Goal: Use online tool/utility

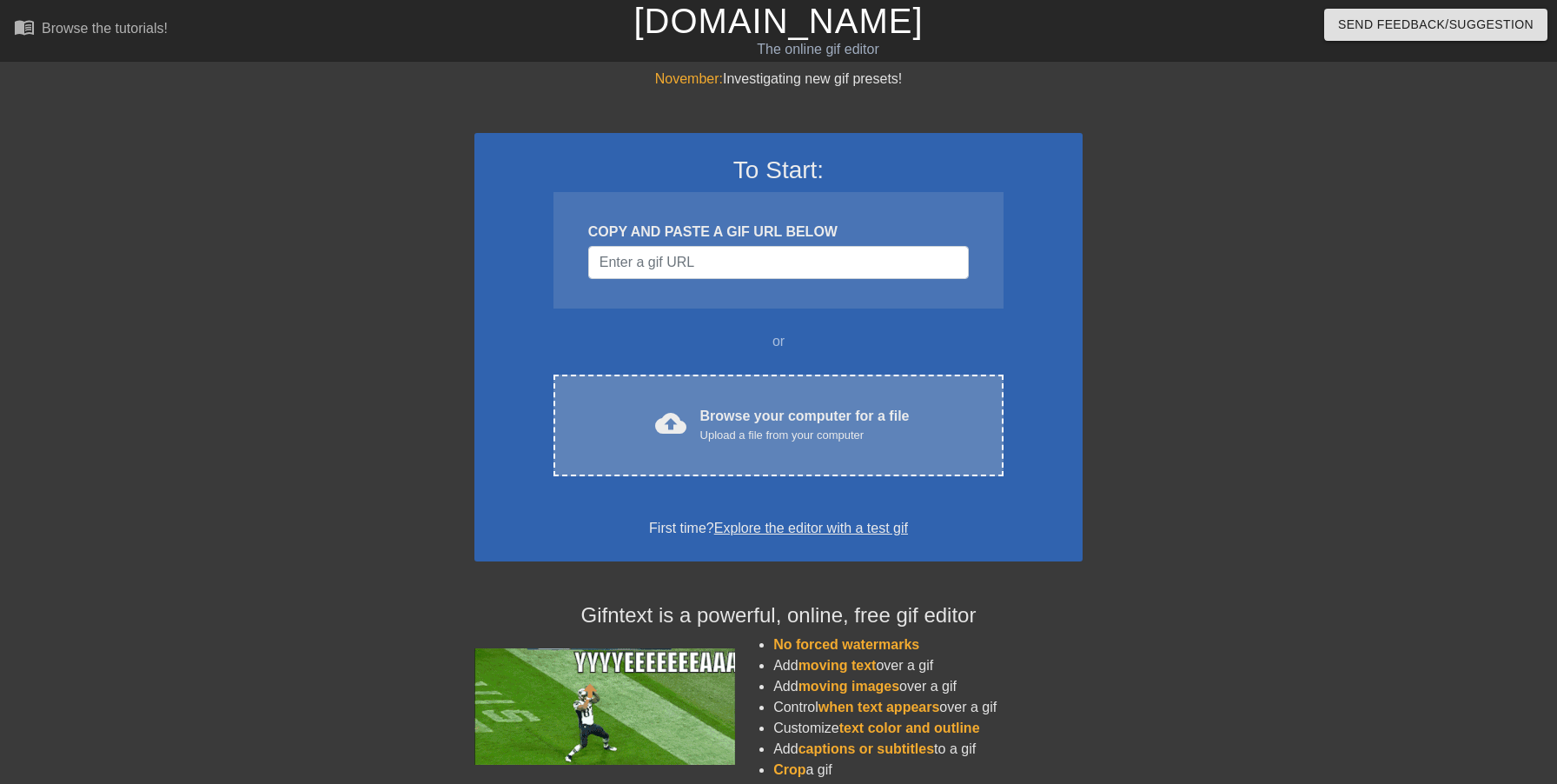
click at [780, 430] on div "Upload a file from your computer" at bounding box center [805, 435] width 210 height 18
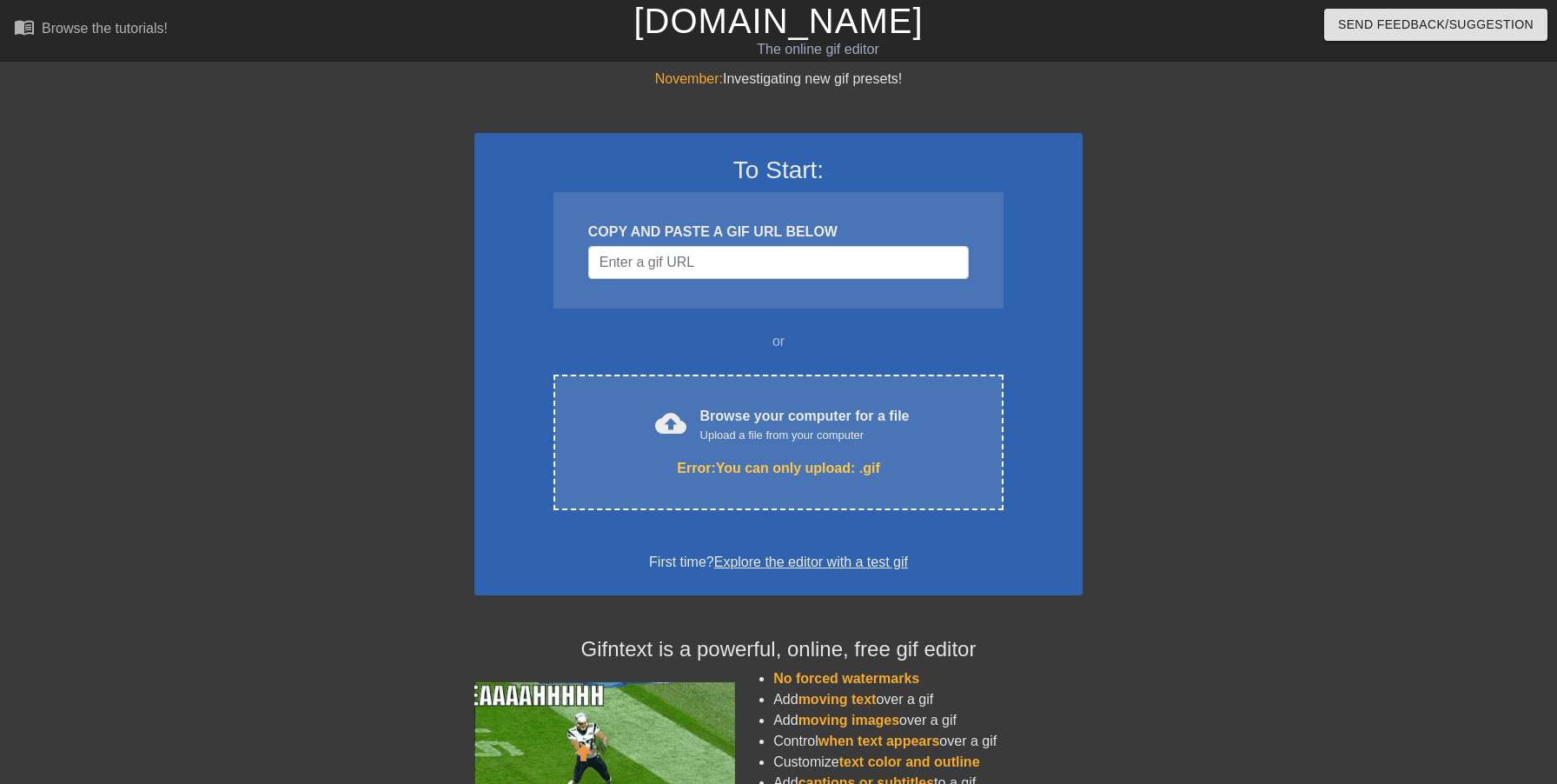
click at [774, 561] on link "Explore the editor with a test gif" at bounding box center [810, 561] width 194 height 15
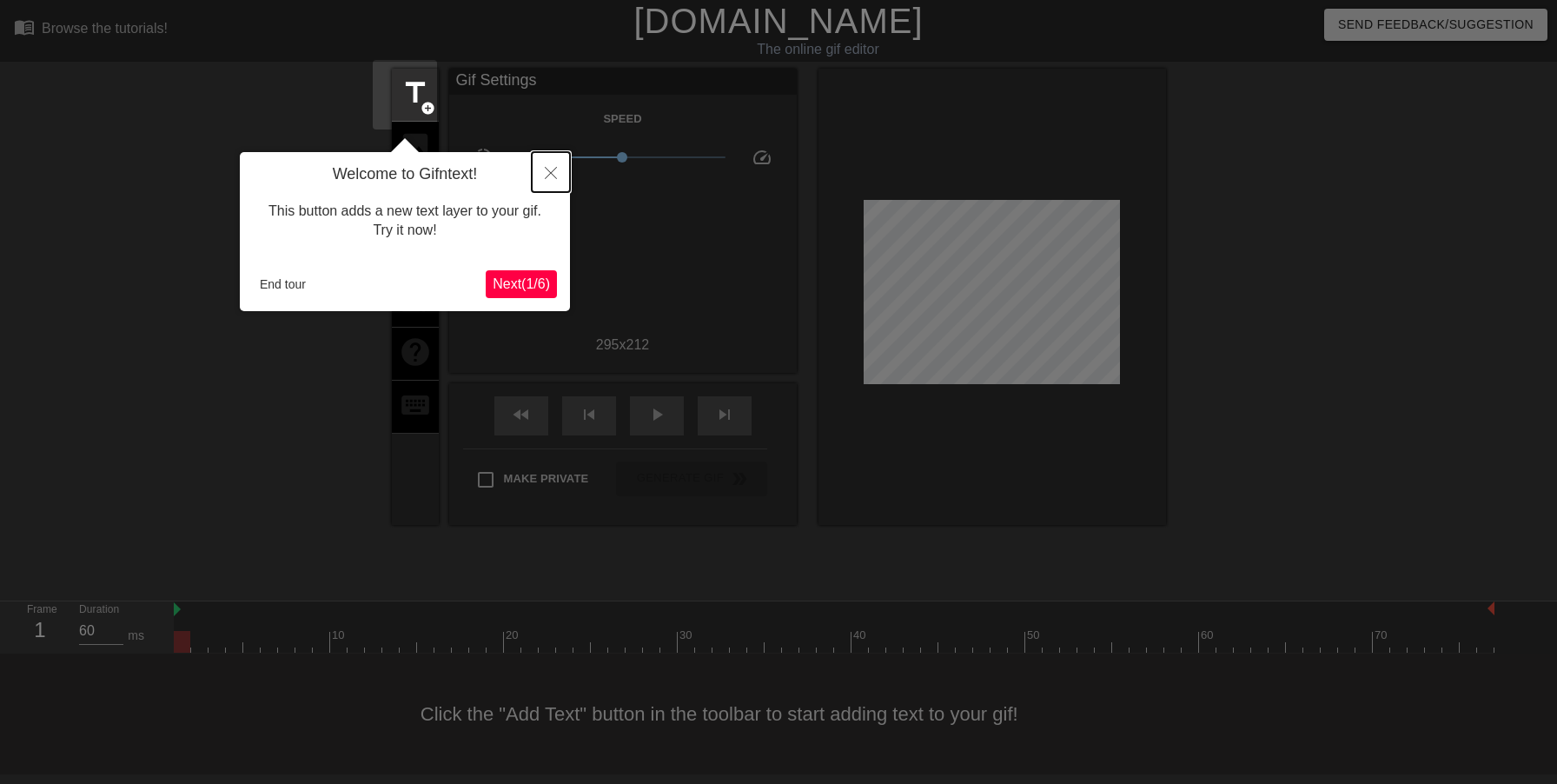
click at [548, 176] on icon "Close" at bounding box center [550, 172] width 12 height 12
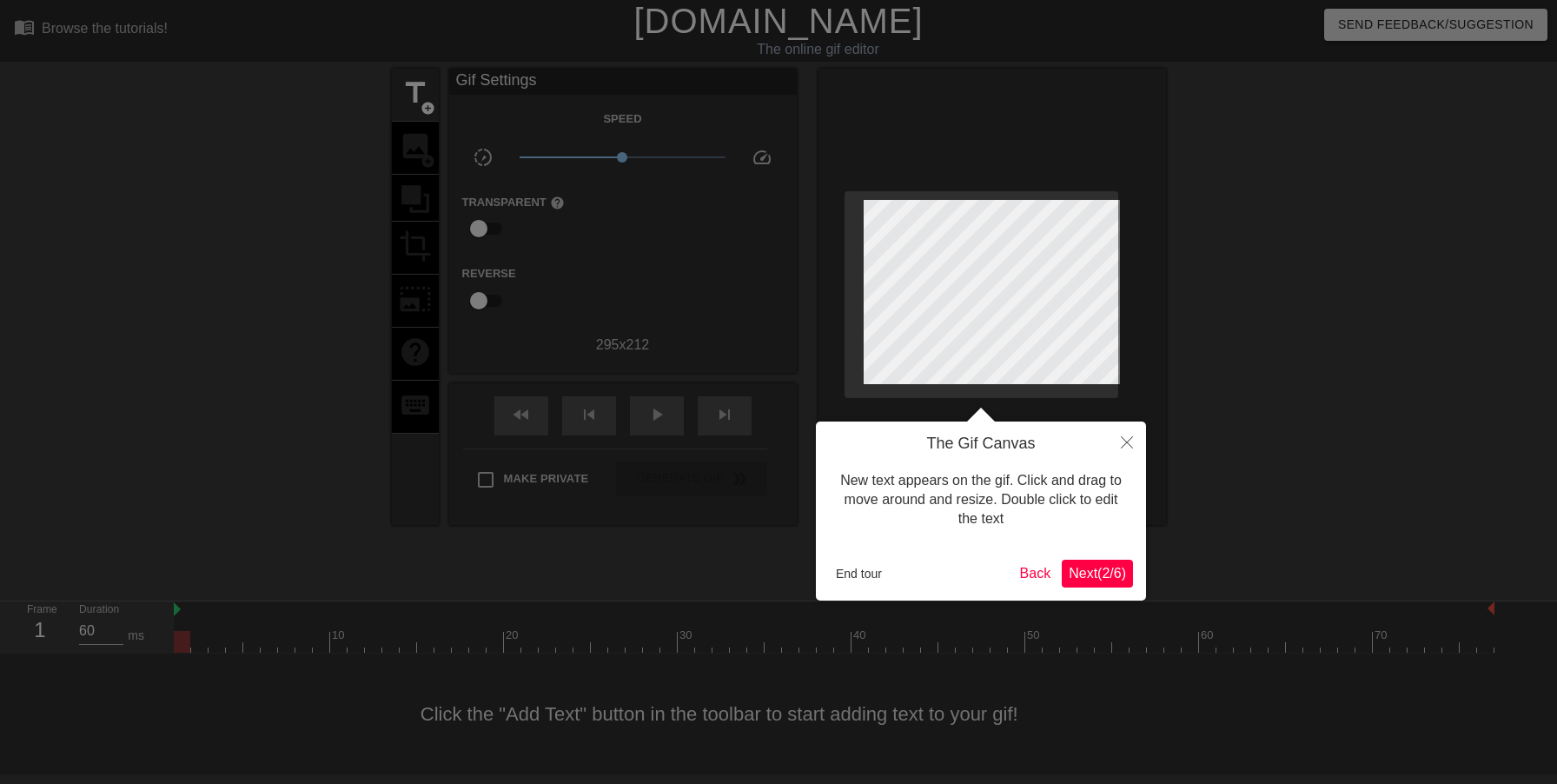
click at [1077, 565] on span "Next ( 2 / 6 )" at bounding box center [1097, 573] width 57 height 15
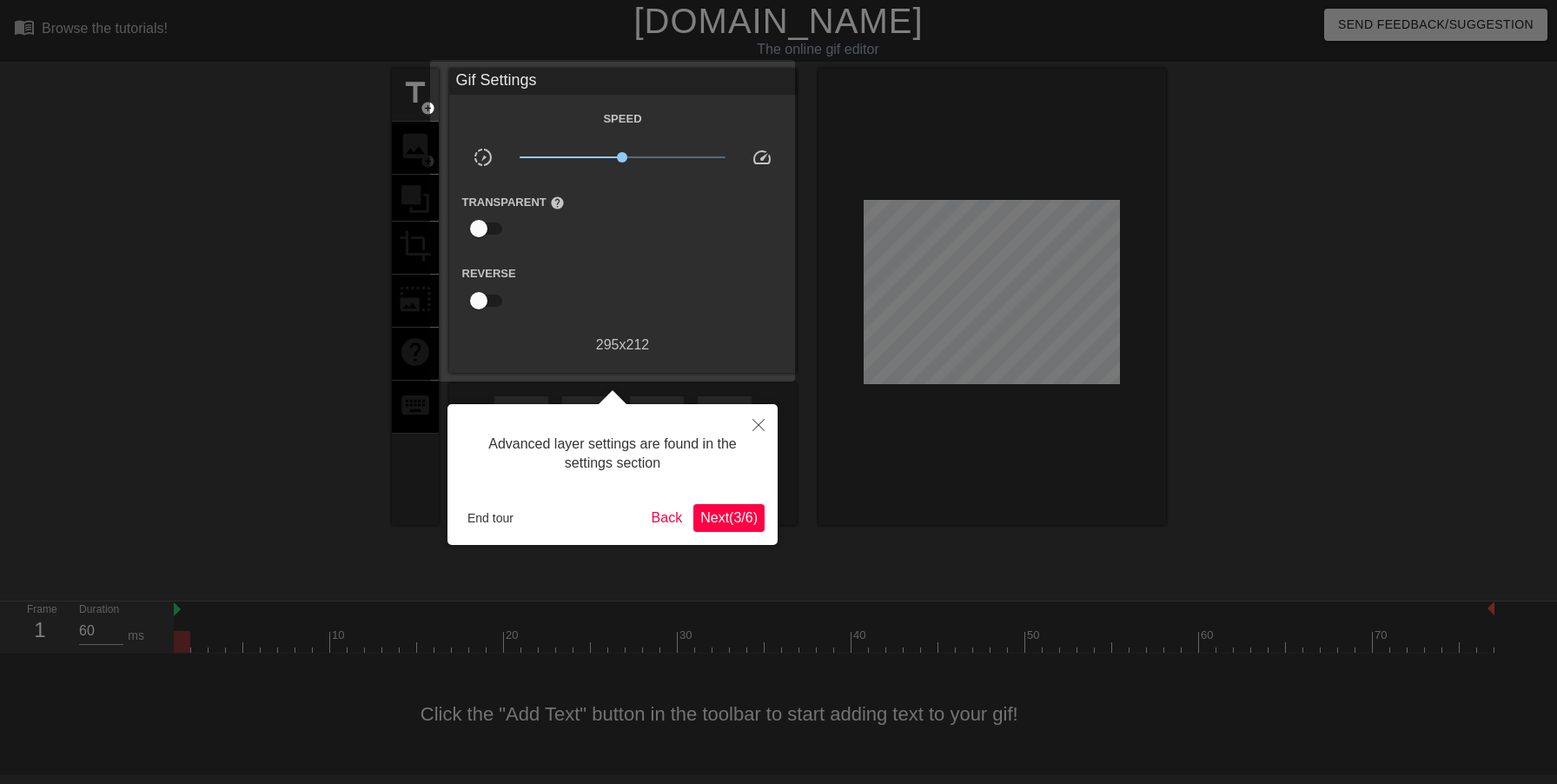
click at [724, 512] on span "Next ( 3 / 6 )" at bounding box center [728, 517] width 57 height 15
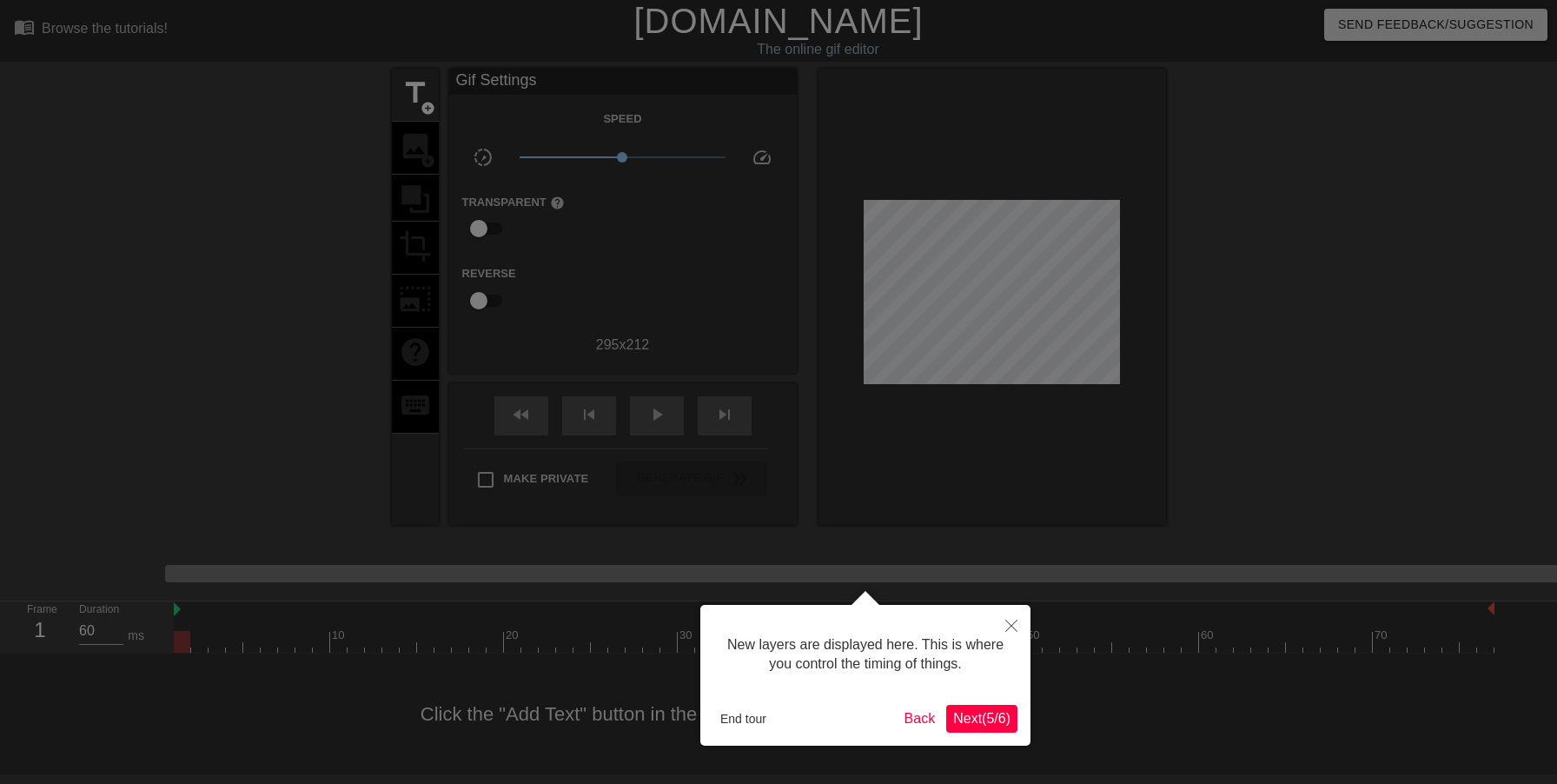
scroll to position [15, 0]
click at [1006, 723] on span "Next ( 5 / 6 )" at bounding box center [982, 719] width 57 height 15
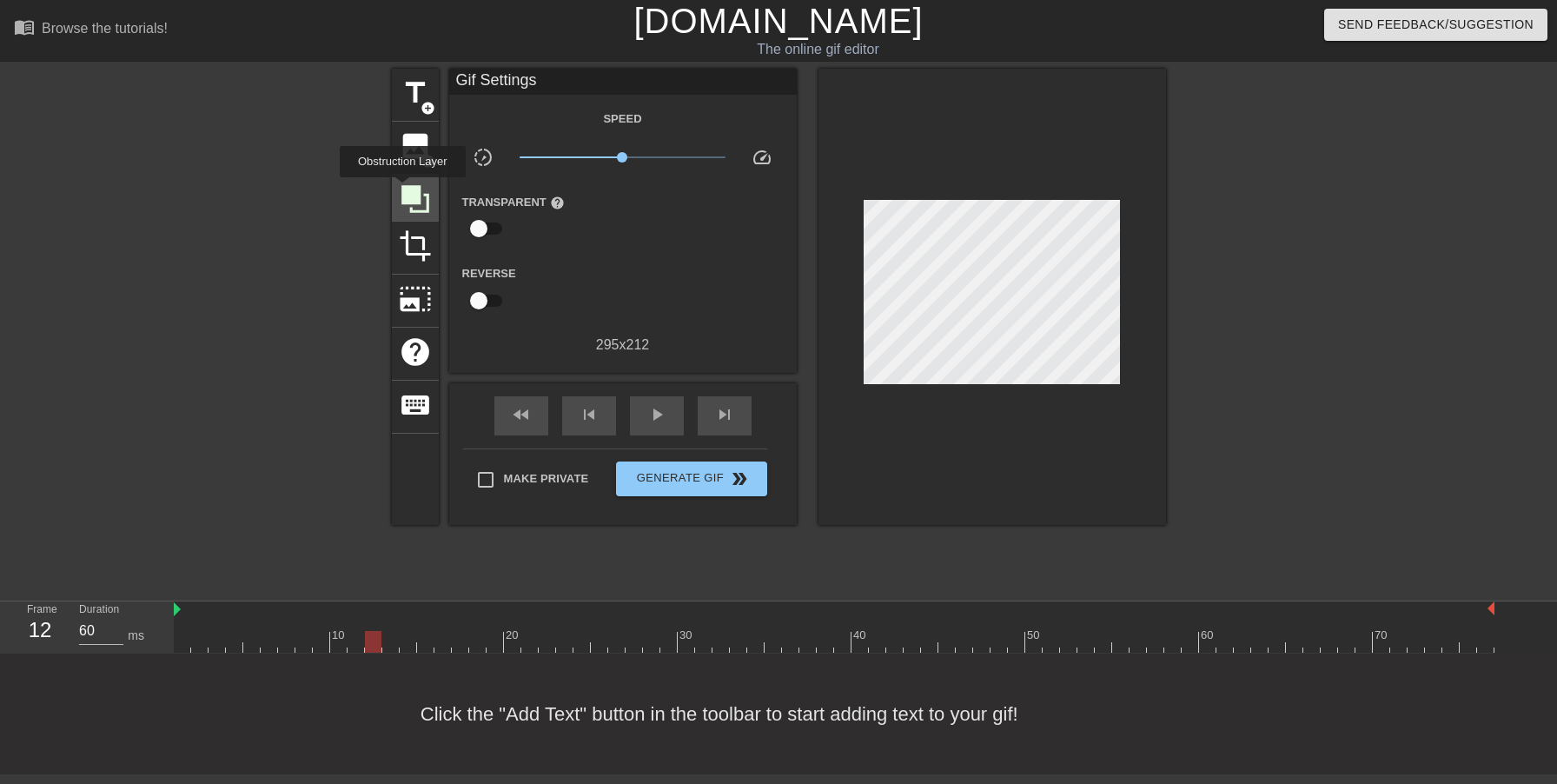
click at [405, 189] on icon at bounding box center [415, 199] width 28 height 28
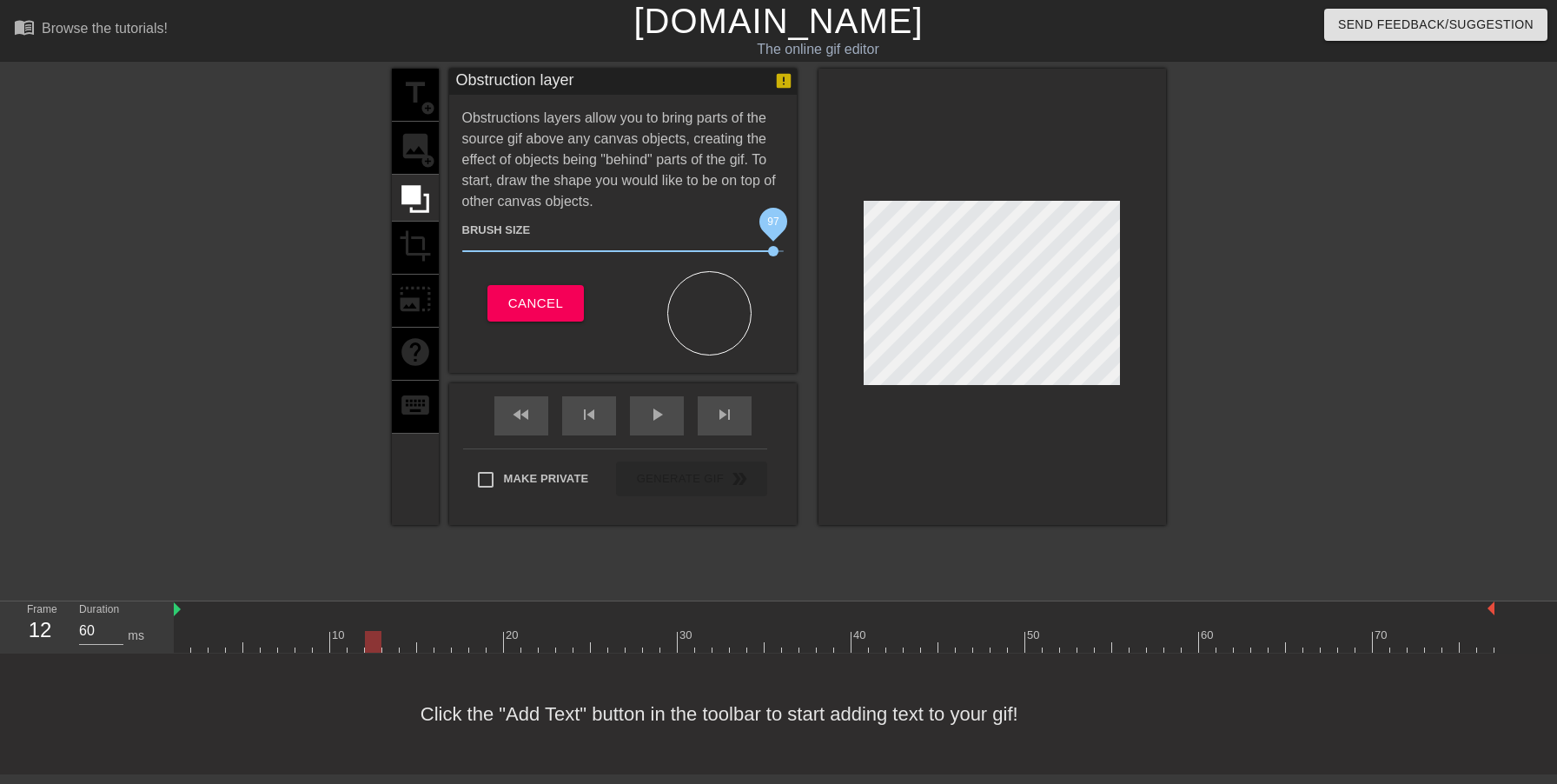
drag, startPoint x: 546, startPoint y: 252, endPoint x: 764, endPoint y: 252, distance: 218.0
click at [768, 252] on span "97" at bounding box center [773, 251] width 10 height 10
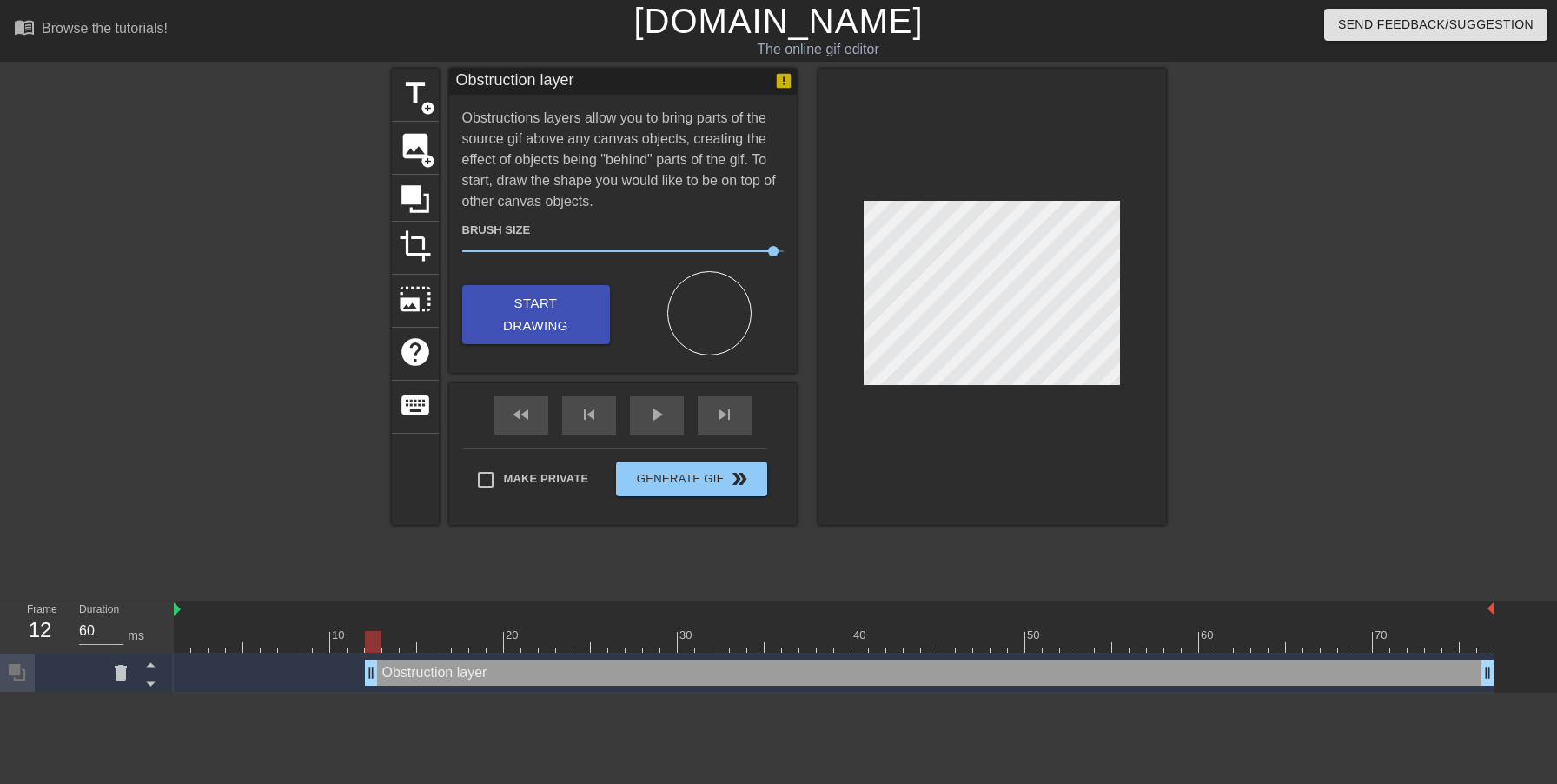
scroll to position [0, 0]
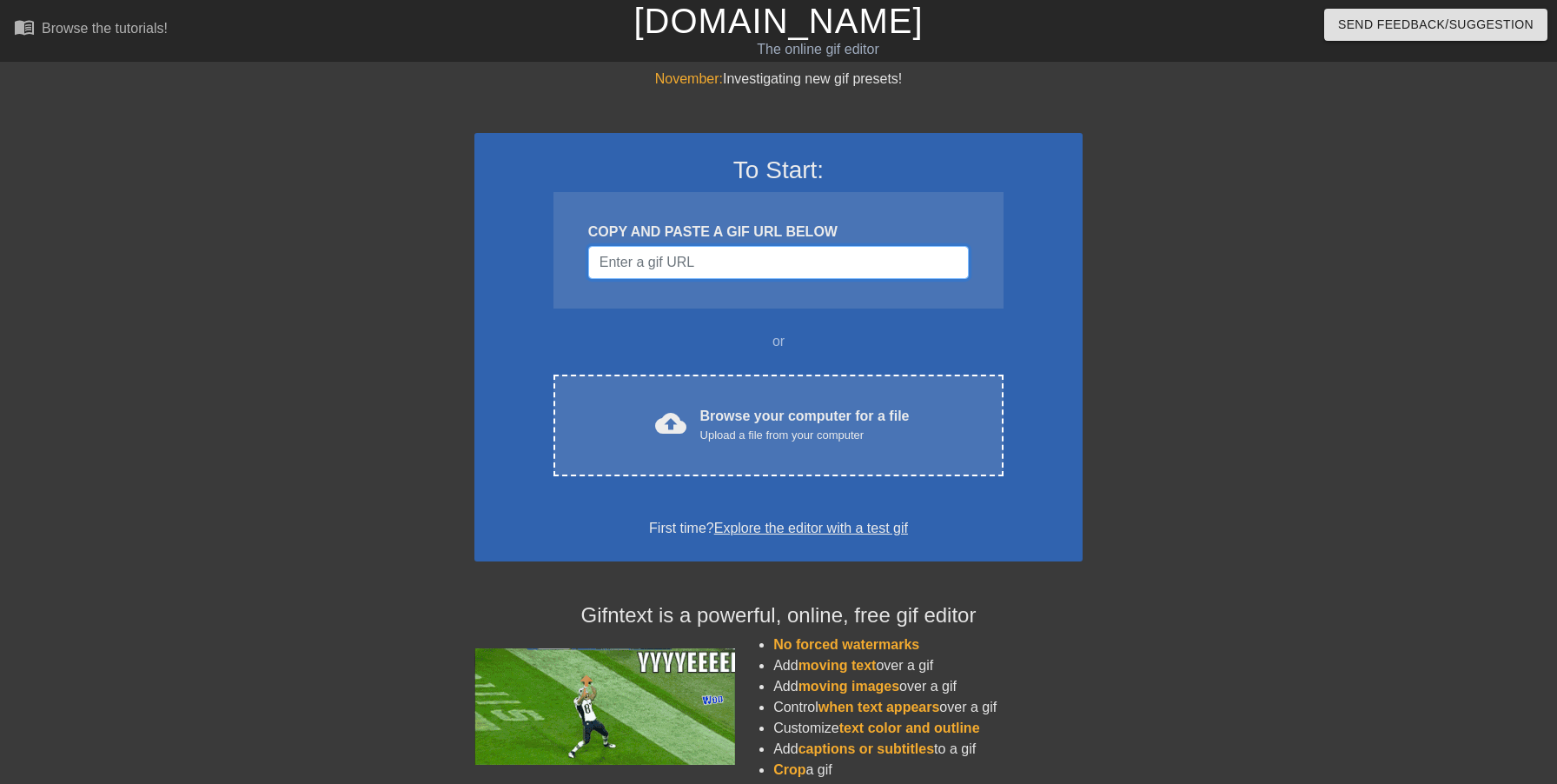
click at [772, 264] on input "Username" at bounding box center [778, 262] width 381 height 33
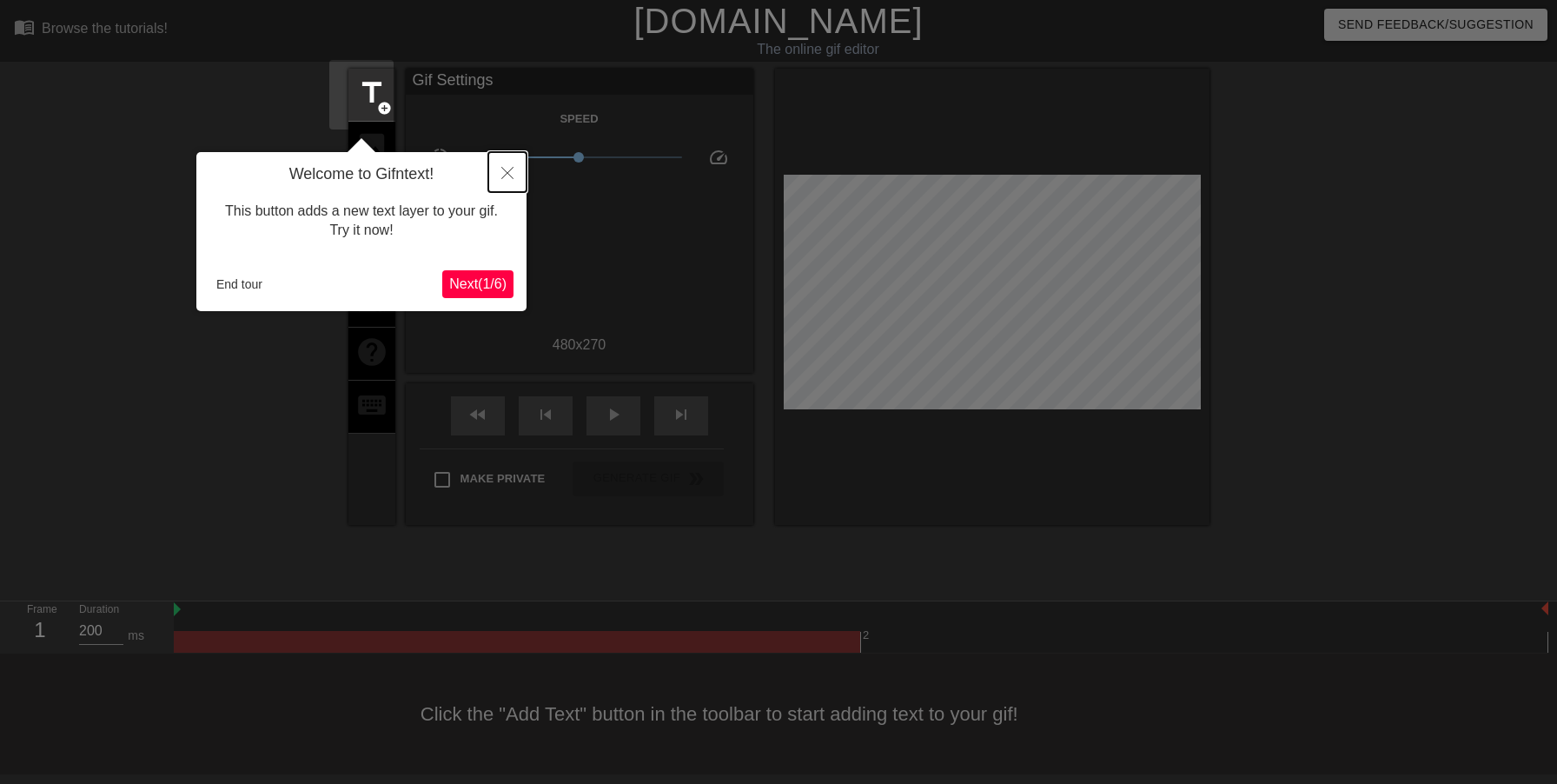
click at [505, 177] on icon "Close" at bounding box center [507, 172] width 12 height 12
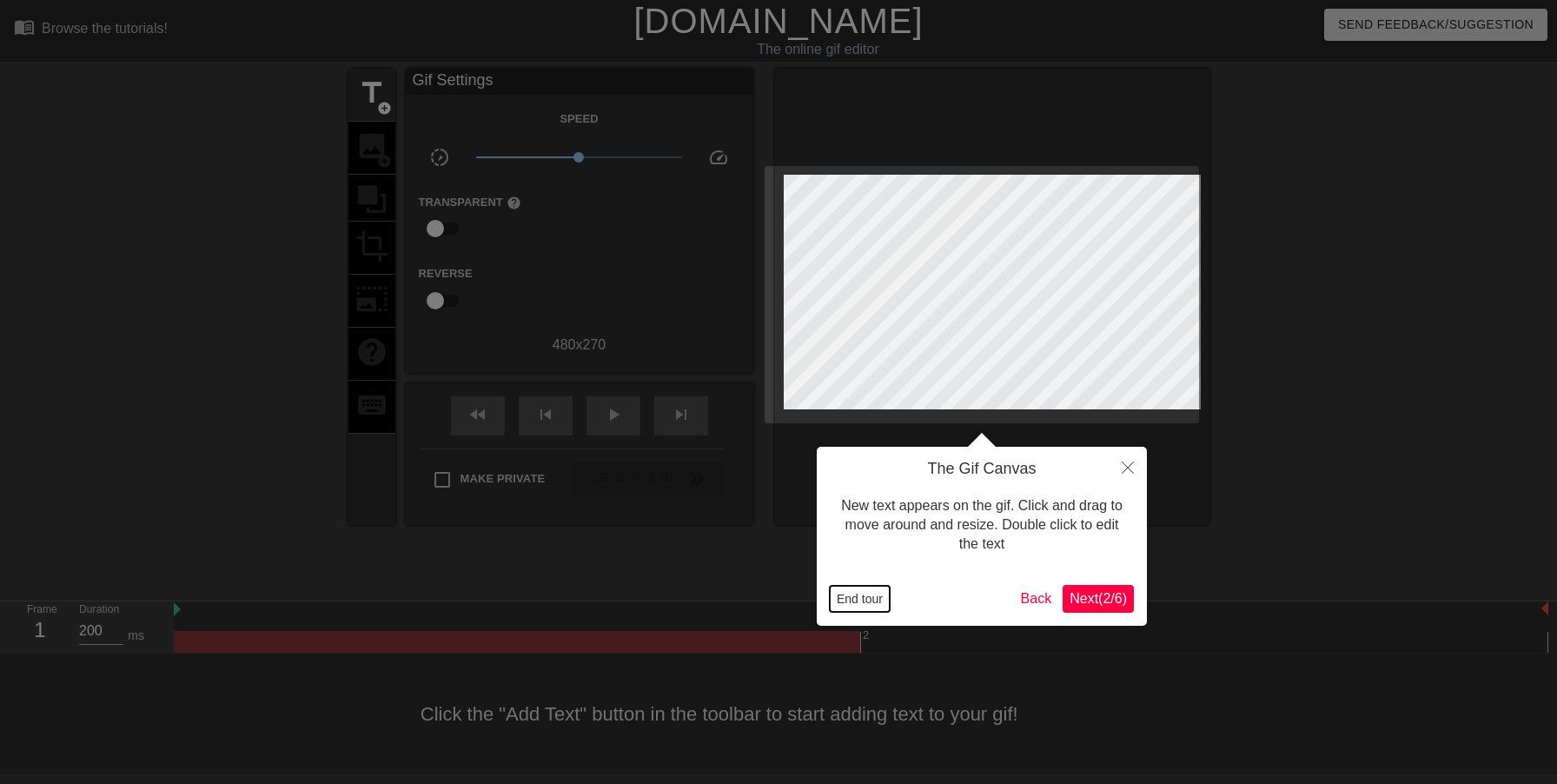
click at [863, 598] on button "End tour" at bounding box center [860, 599] width 60 height 26
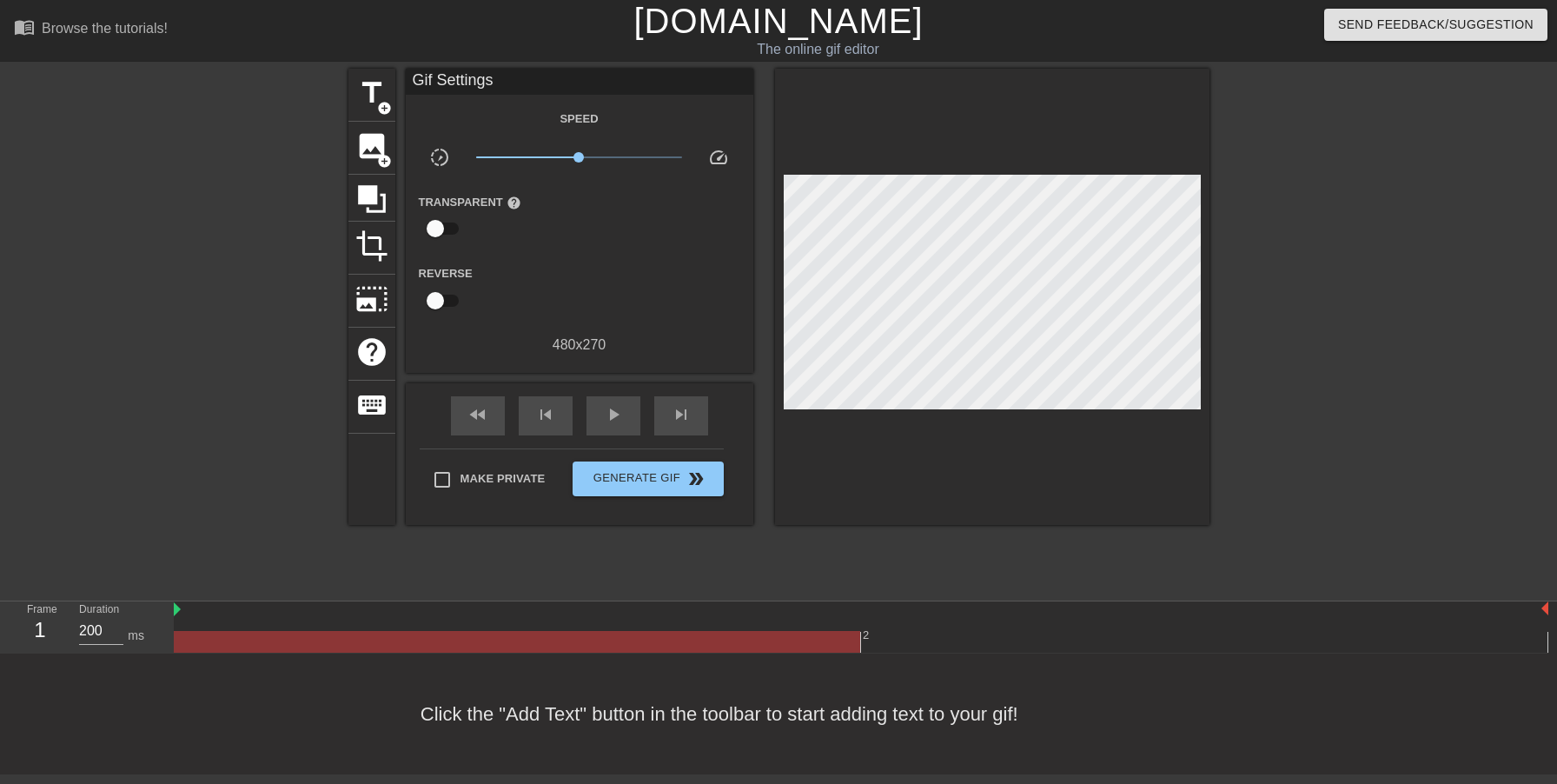
drag, startPoint x: 860, startPoint y: 577, endPoint x: 701, endPoint y: 577, distance: 159.0
click at [701, 631] on div at bounding box center [517, 641] width 687 height 22
click at [947, 631] on div at bounding box center [861, 641] width 1375 height 22
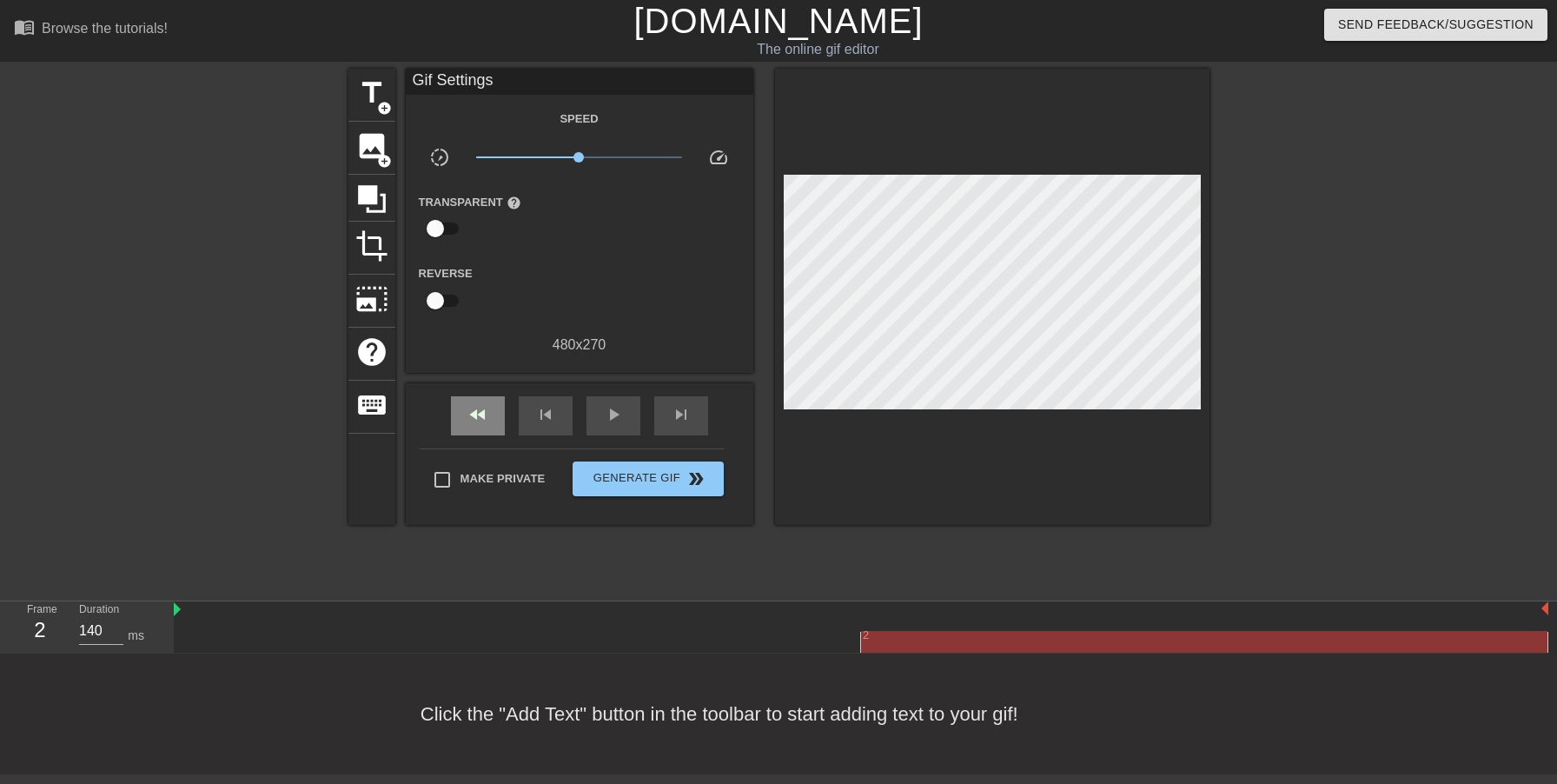
type input "200"
